Goal: Find specific page/section: Find specific page/section

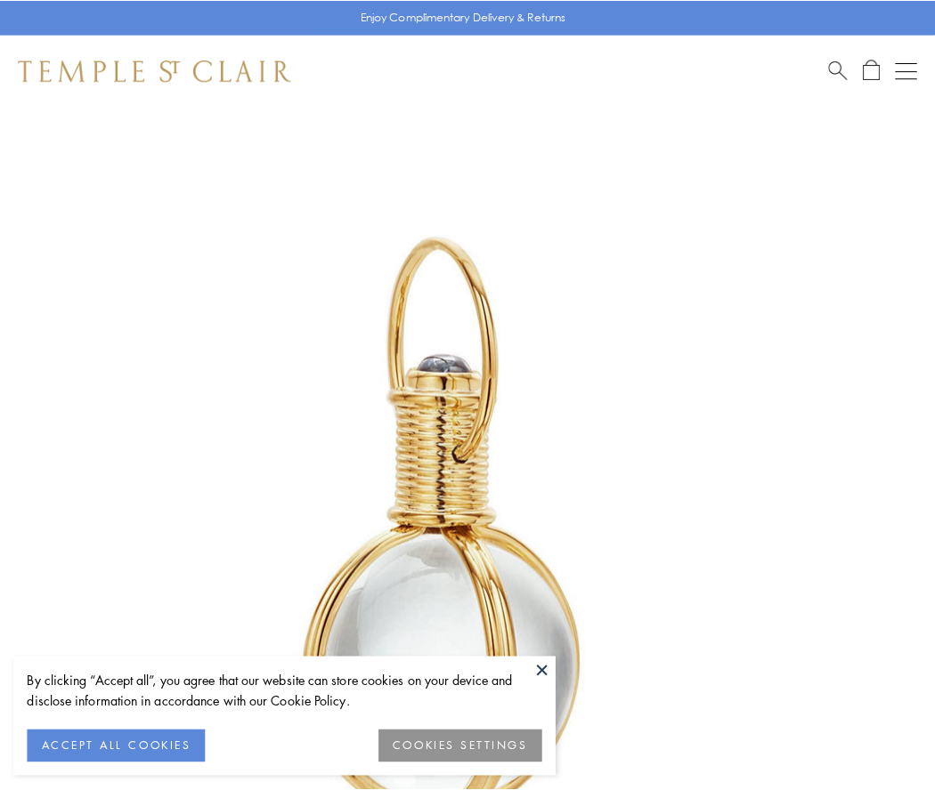
scroll to position [465, 0]
